Goal: Transaction & Acquisition: Purchase product/service

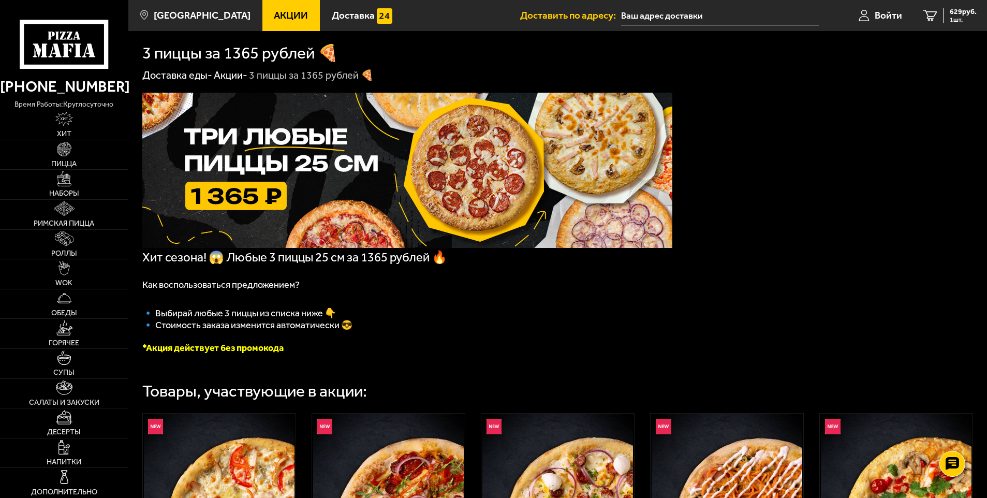
drag, startPoint x: 63, startPoint y: 353, endPoint x: 577, endPoint y: 343, distance: 514.5
click at [63, 353] on img at bounding box center [64, 357] width 14 height 14
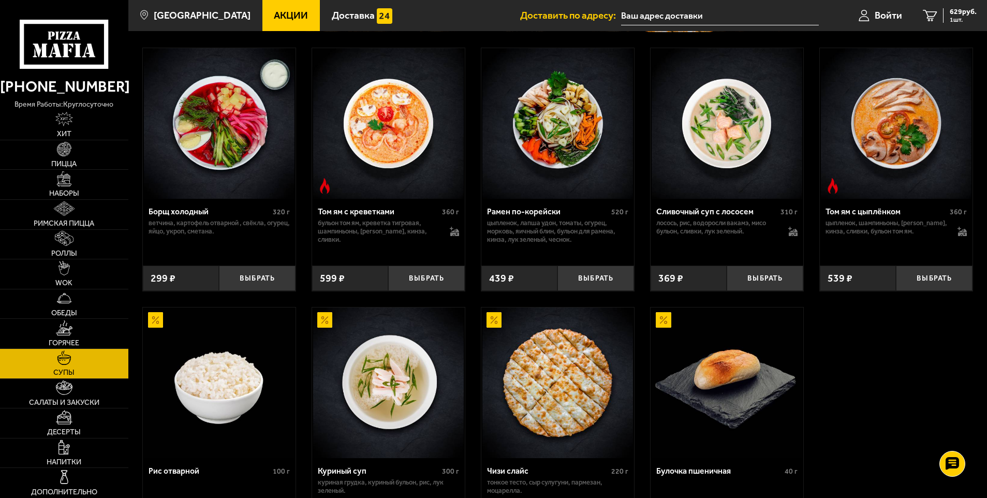
scroll to position [259, 0]
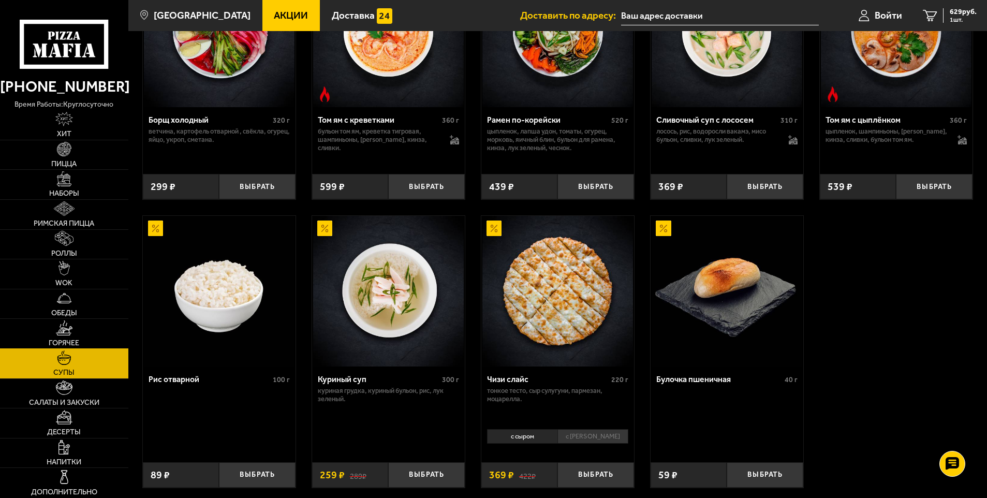
click at [64, 348] on link "Горячее" at bounding box center [64, 333] width 128 height 29
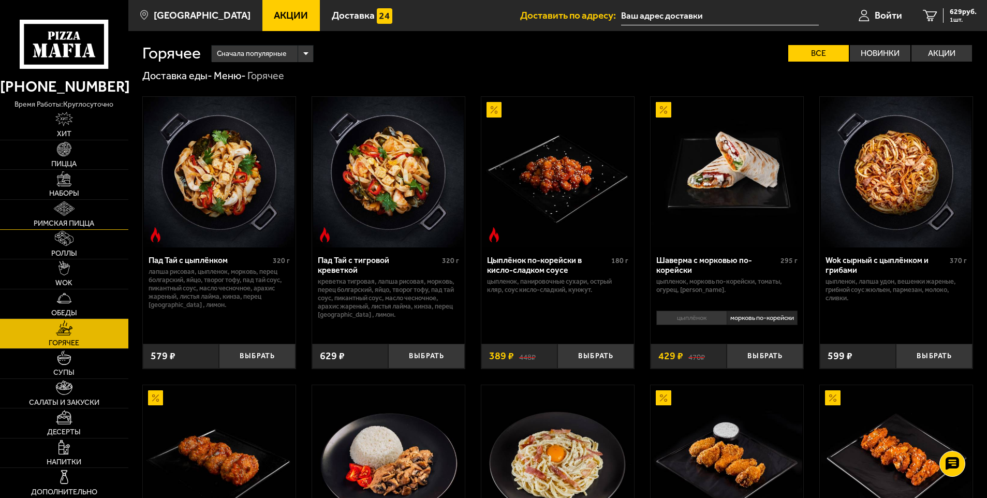
click at [70, 207] on img at bounding box center [64, 208] width 21 height 14
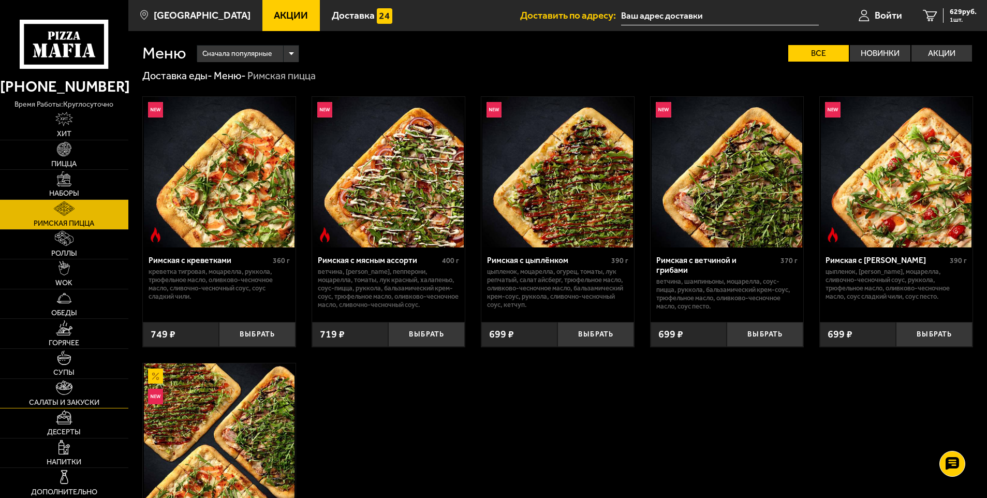
click at [76, 403] on span "Салаты и закуски" at bounding box center [64, 402] width 70 height 7
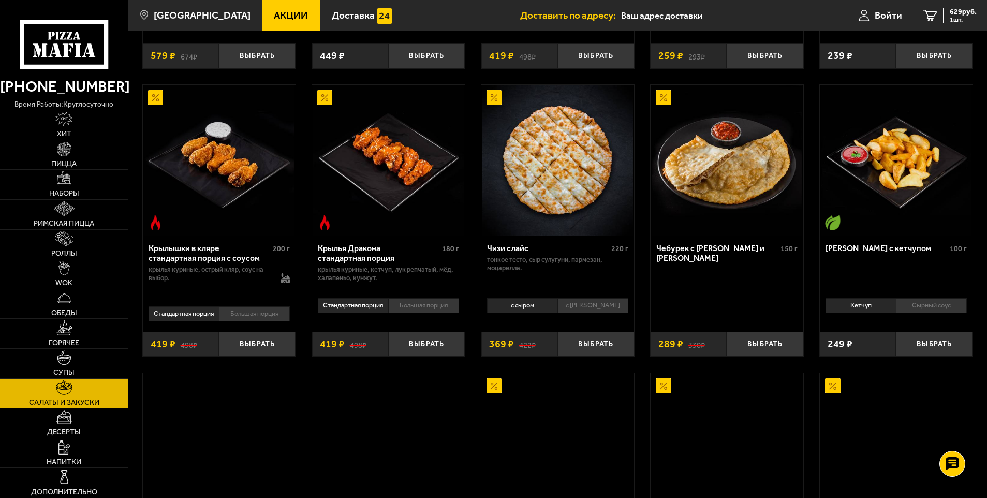
scroll to position [310, 0]
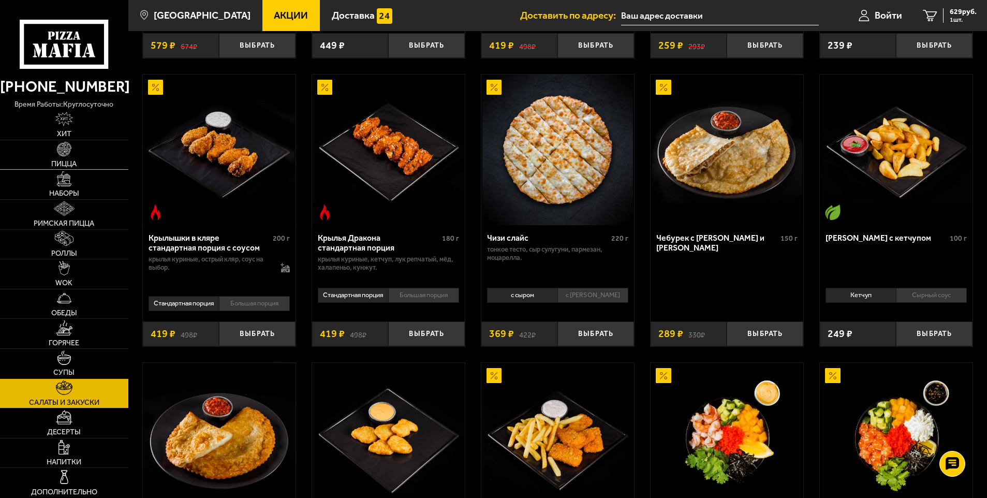
click at [66, 154] on img at bounding box center [64, 149] width 14 height 14
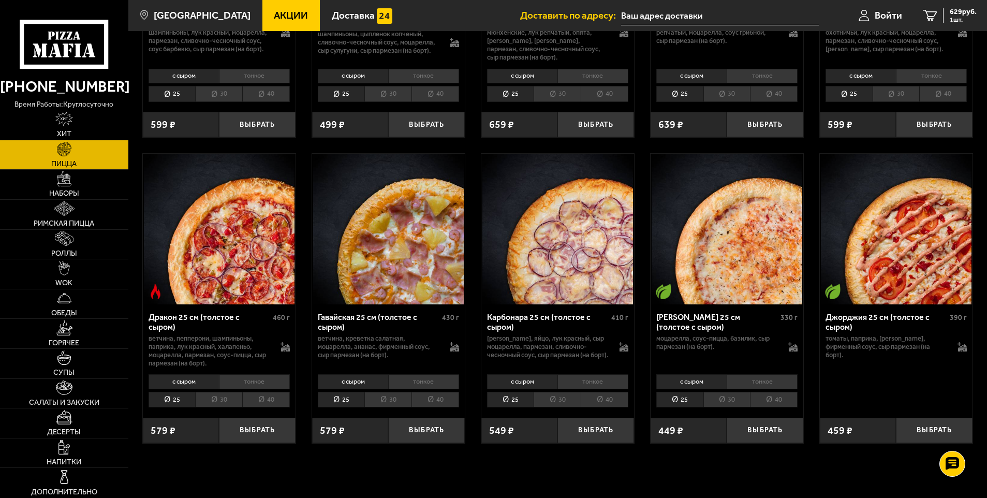
scroll to position [1811, 0]
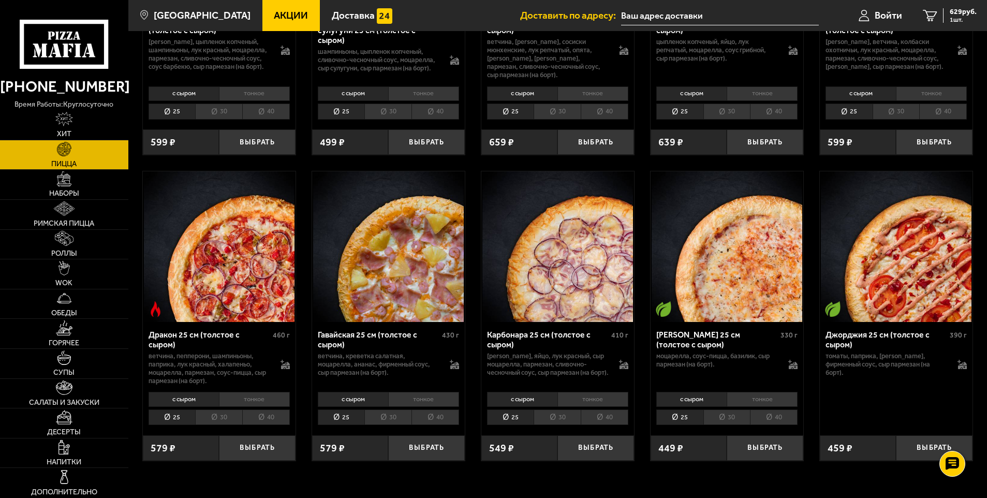
click at [753, 404] on li "тонкое" at bounding box center [762, 399] width 71 height 14
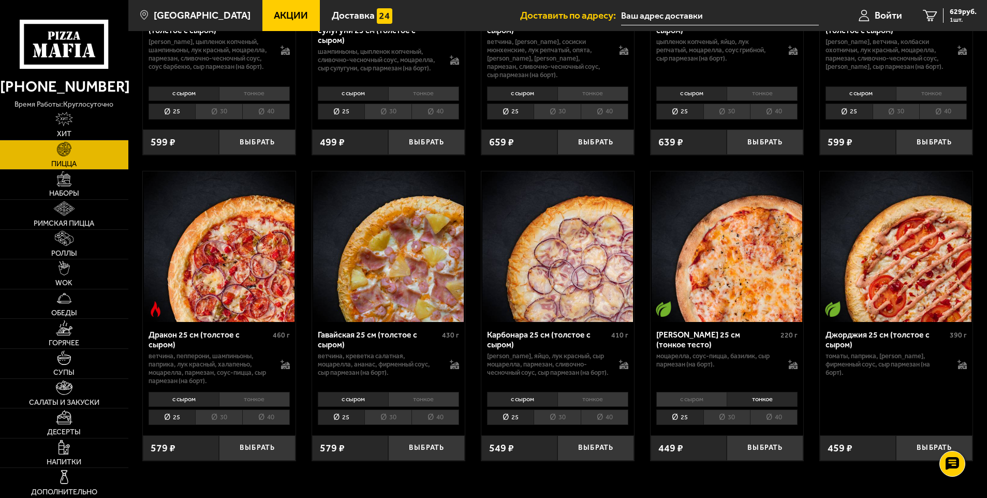
click at [683, 403] on li "с сыром" at bounding box center [691, 399] width 70 height 14
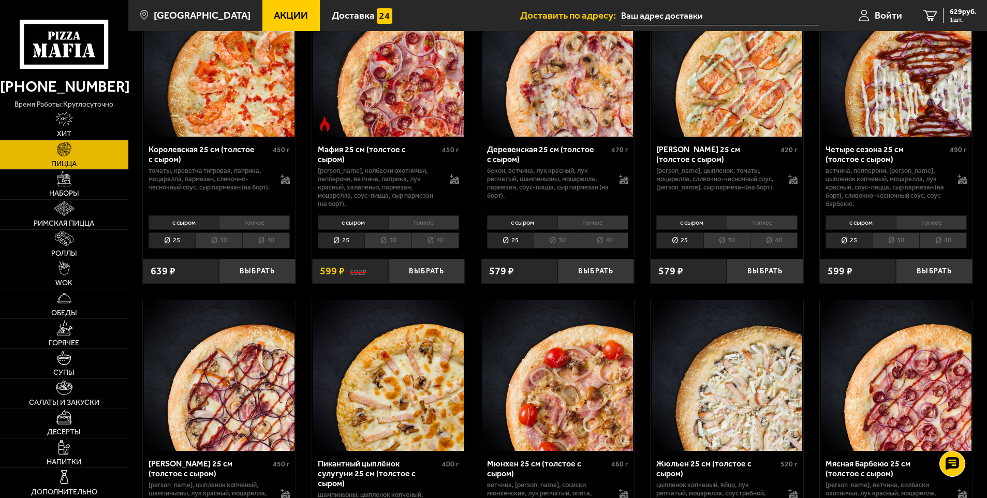
scroll to position [1294, 0]
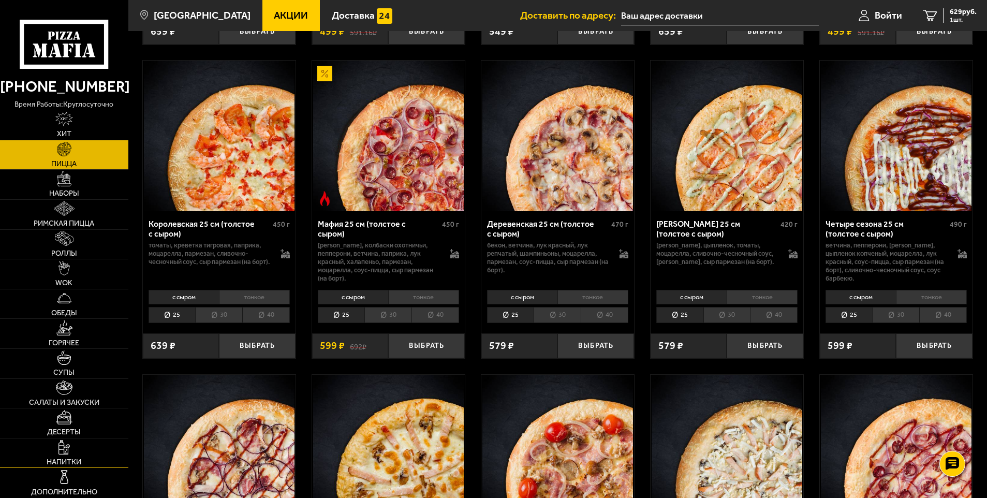
click at [61, 460] on span "Напитки" at bounding box center [64, 461] width 35 height 7
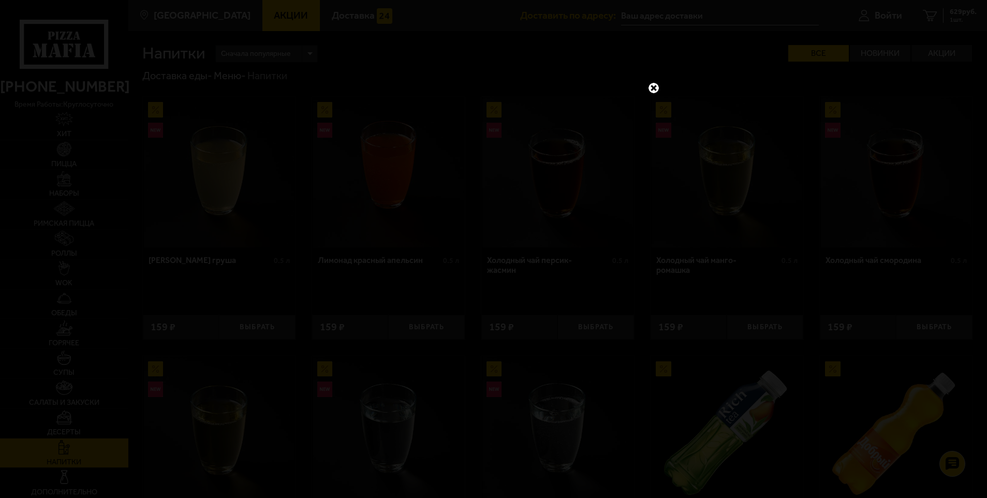
drag, startPoint x: 658, startPoint y: 84, endPoint x: 546, endPoint y: 84, distance: 111.8
click at [658, 84] on link at bounding box center [653, 87] width 13 height 13
